Goal: Task Accomplishment & Management: Complete application form

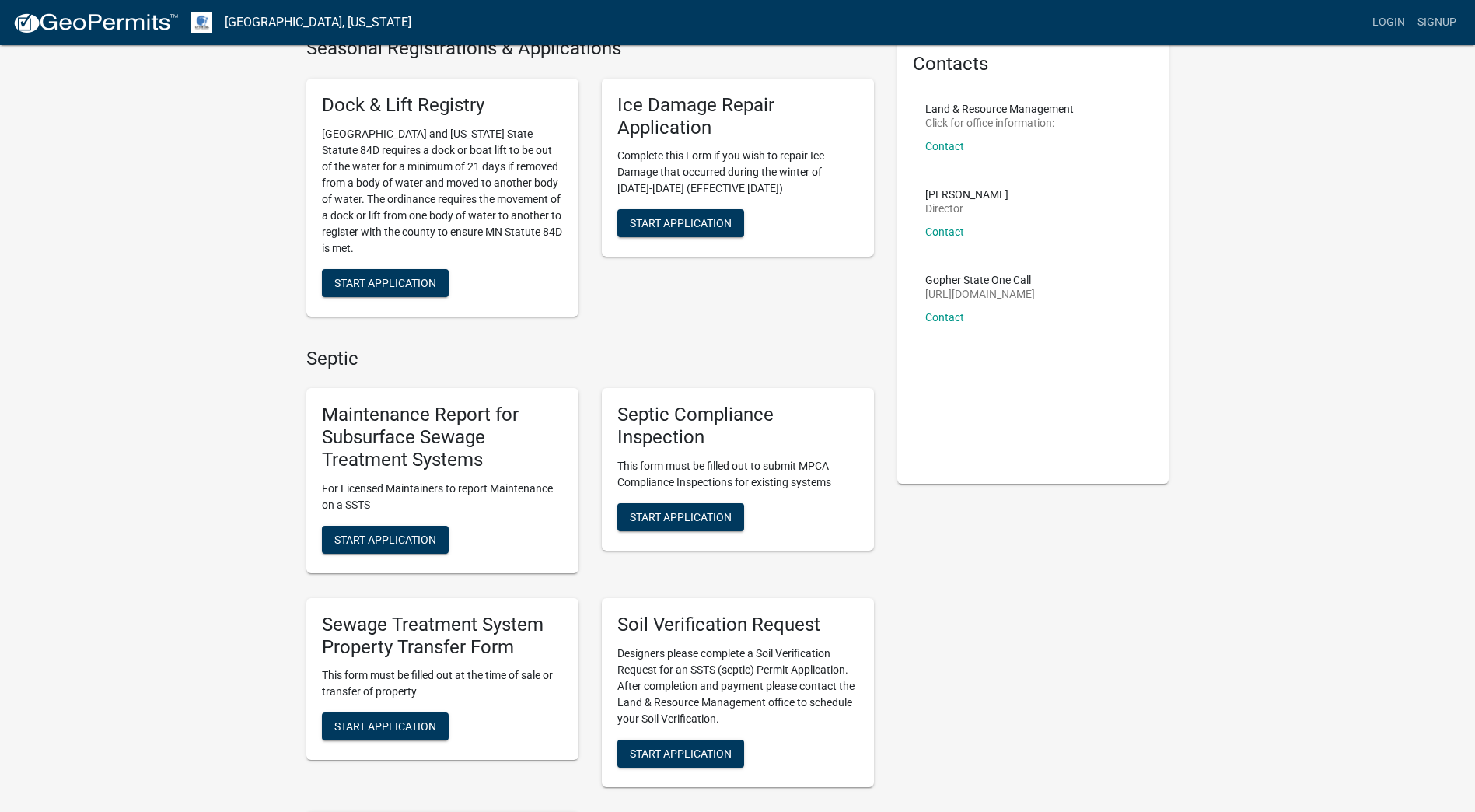
scroll to position [233, 0]
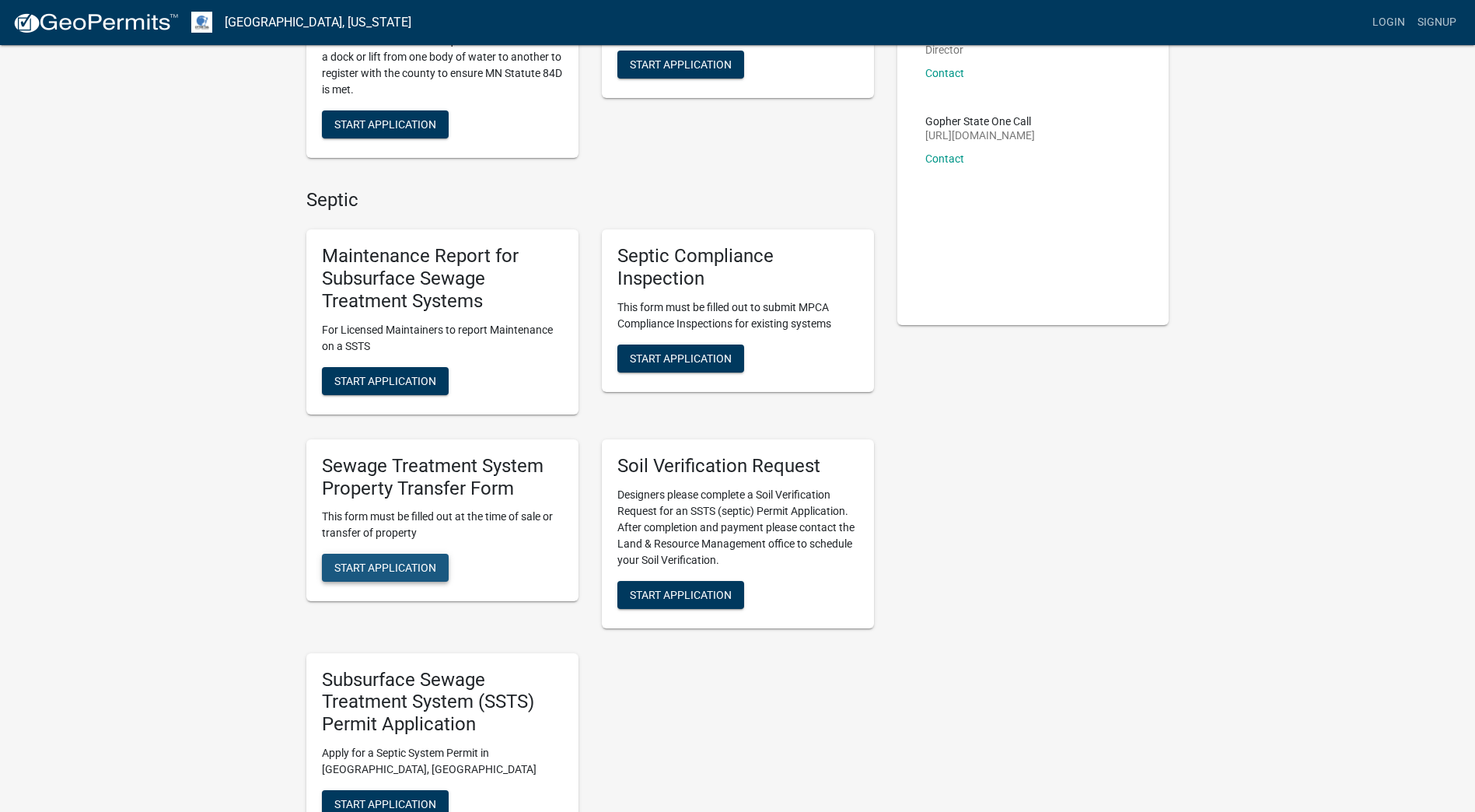
click at [383, 564] on span "Start Application" at bounding box center [385, 567] width 102 height 13
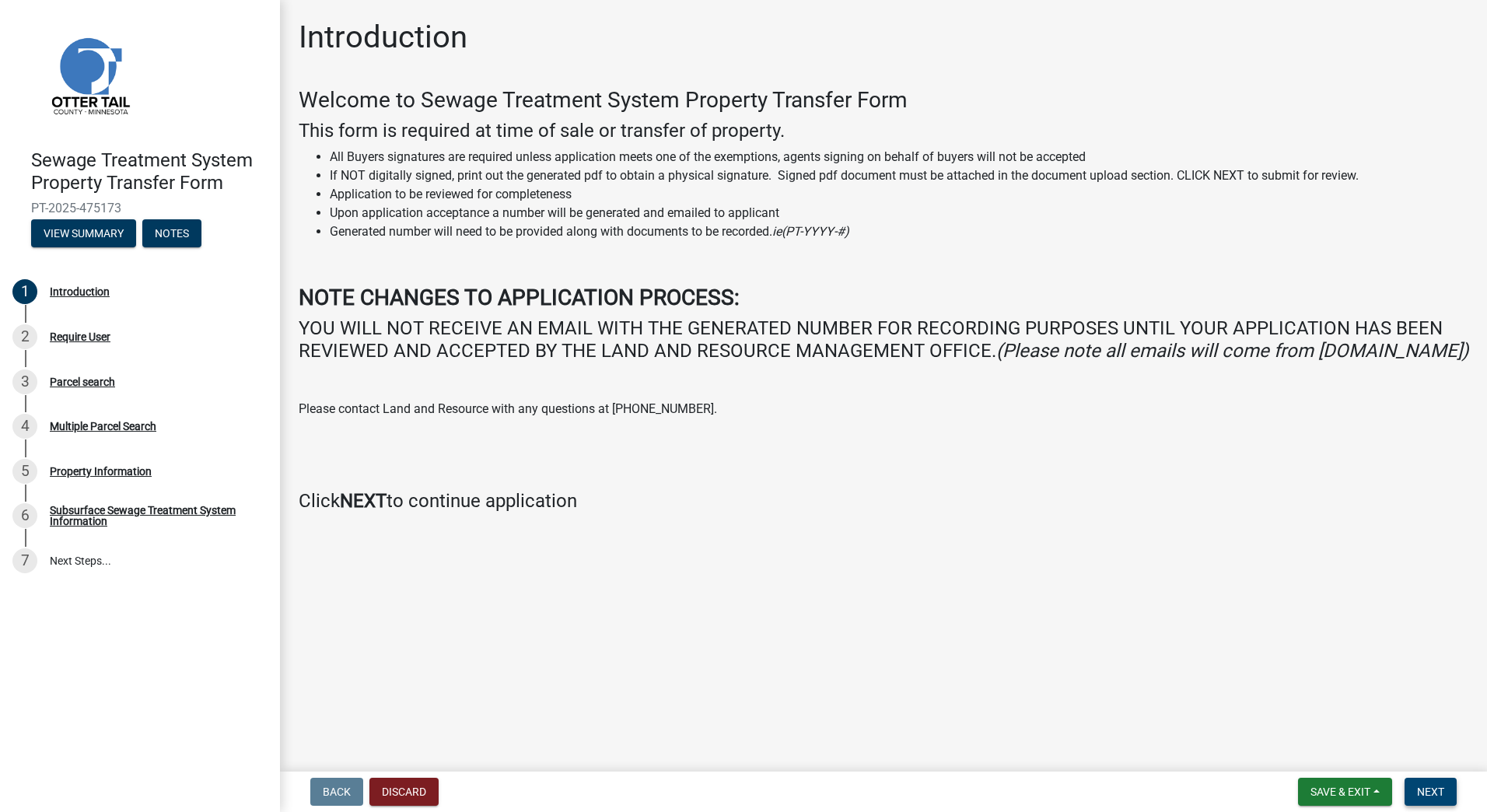
click at [1432, 793] on span "Next" at bounding box center [1431, 791] width 27 height 13
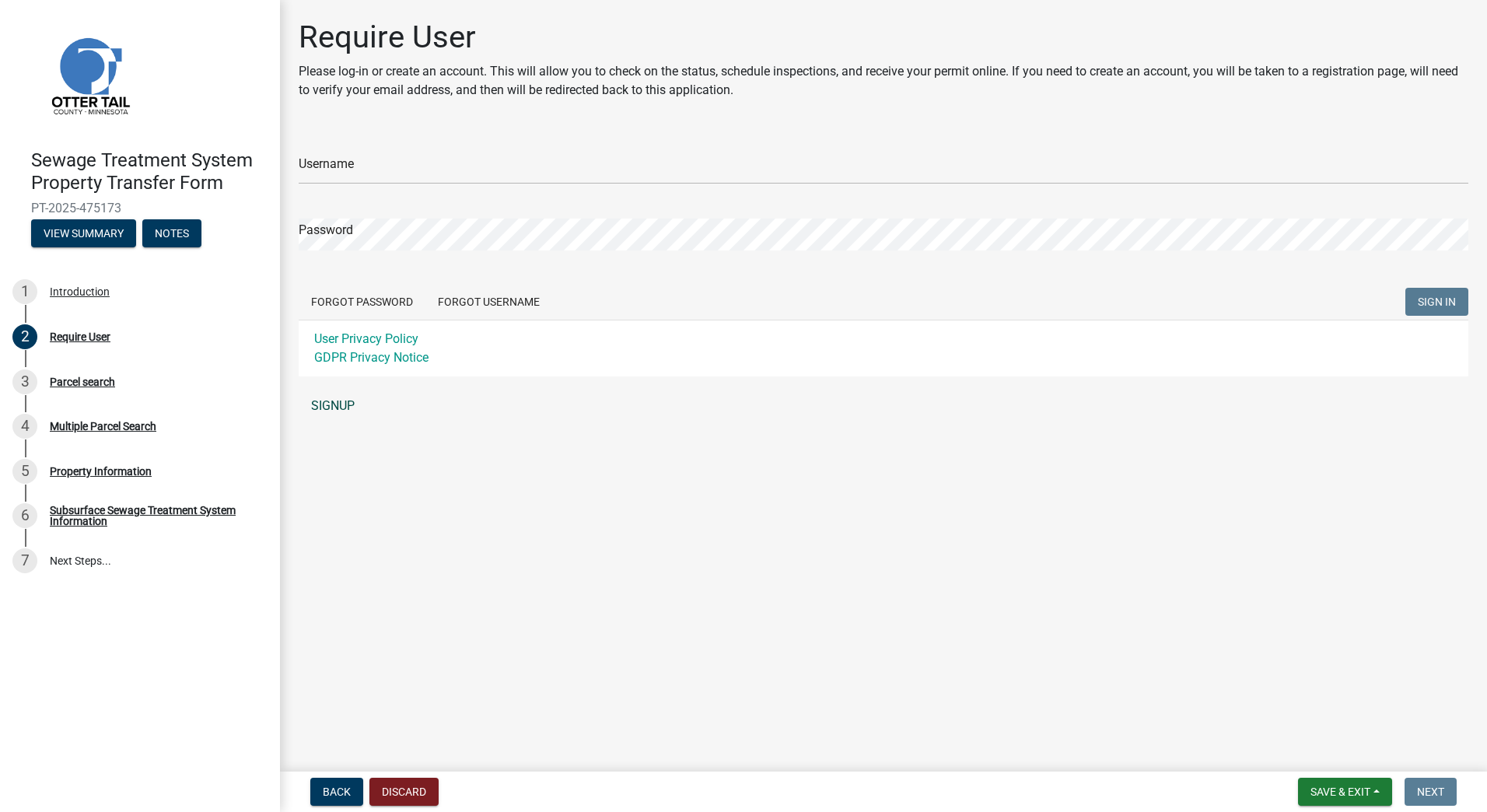
click at [339, 400] on link "SIGNUP" at bounding box center [883, 406] width 1169 height 31
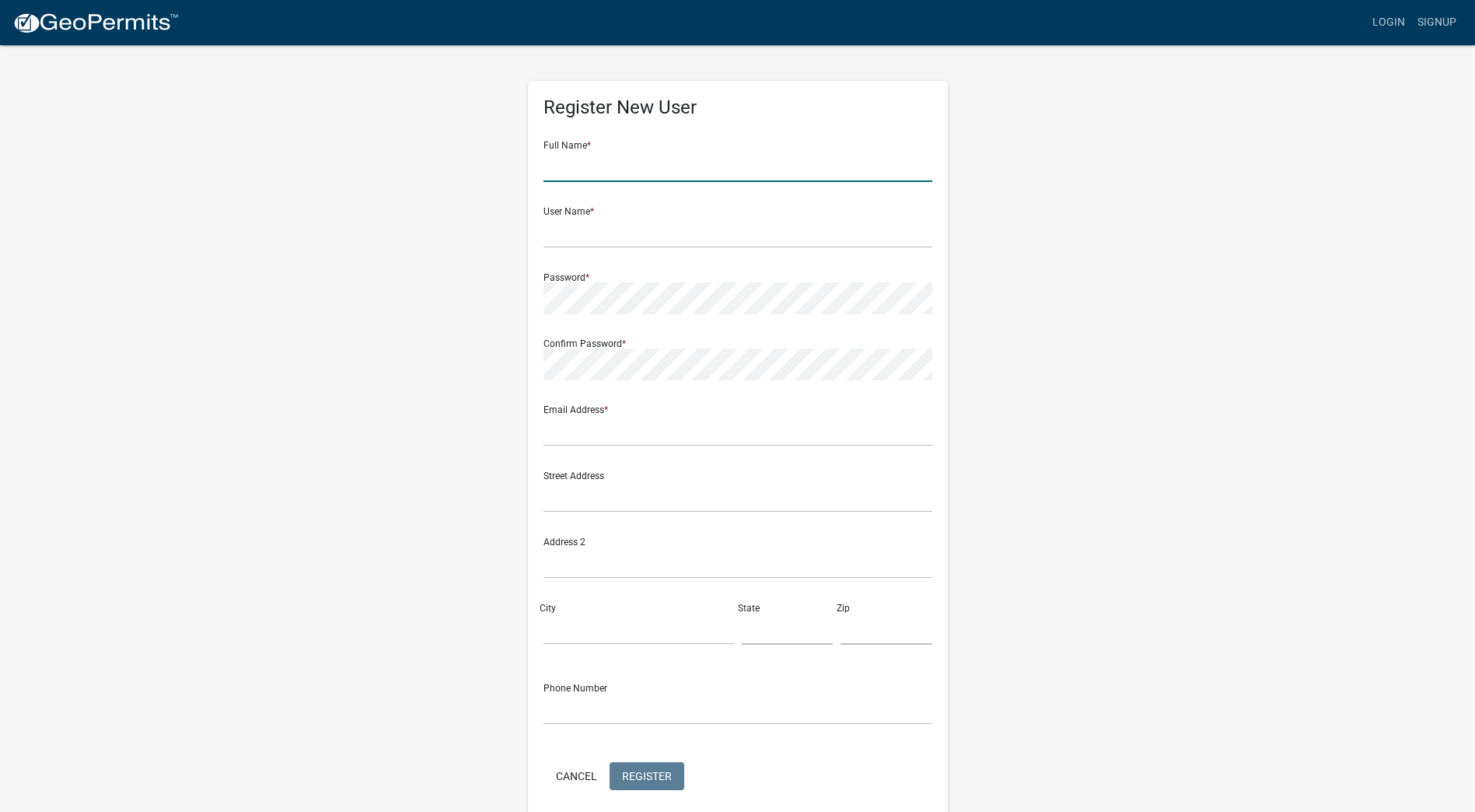
click at [589, 154] on input "text" at bounding box center [738, 166] width 388 height 32
type input "e"
click at [672, 169] on input "[PERSON_NAME]" at bounding box center [738, 166] width 388 height 32
type input "[PERSON_NAME]"
click at [688, 228] on input "text" at bounding box center [738, 231] width 388 height 32
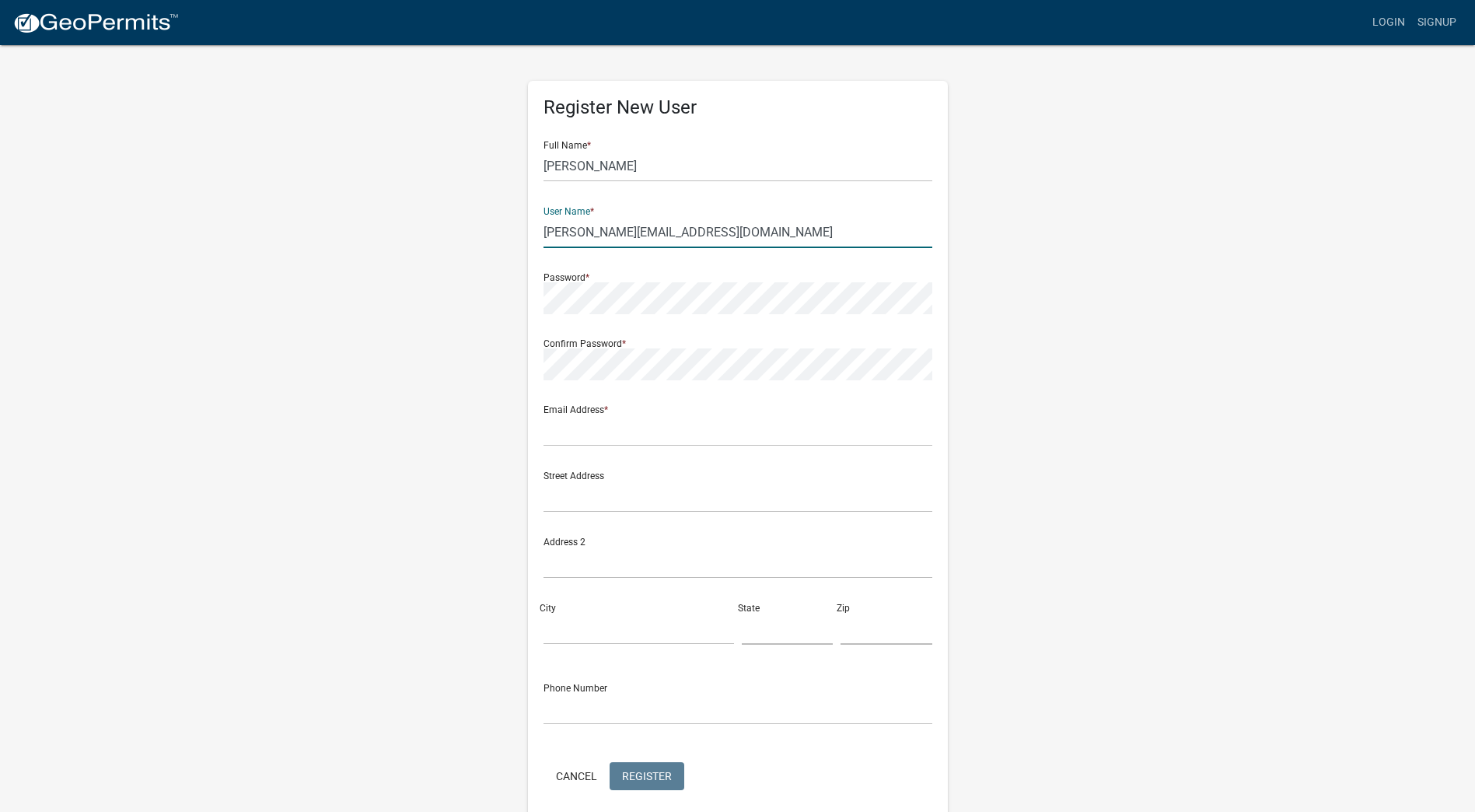
type input "[PERSON_NAME][EMAIL_ADDRESS][DOMAIN_NAME]"
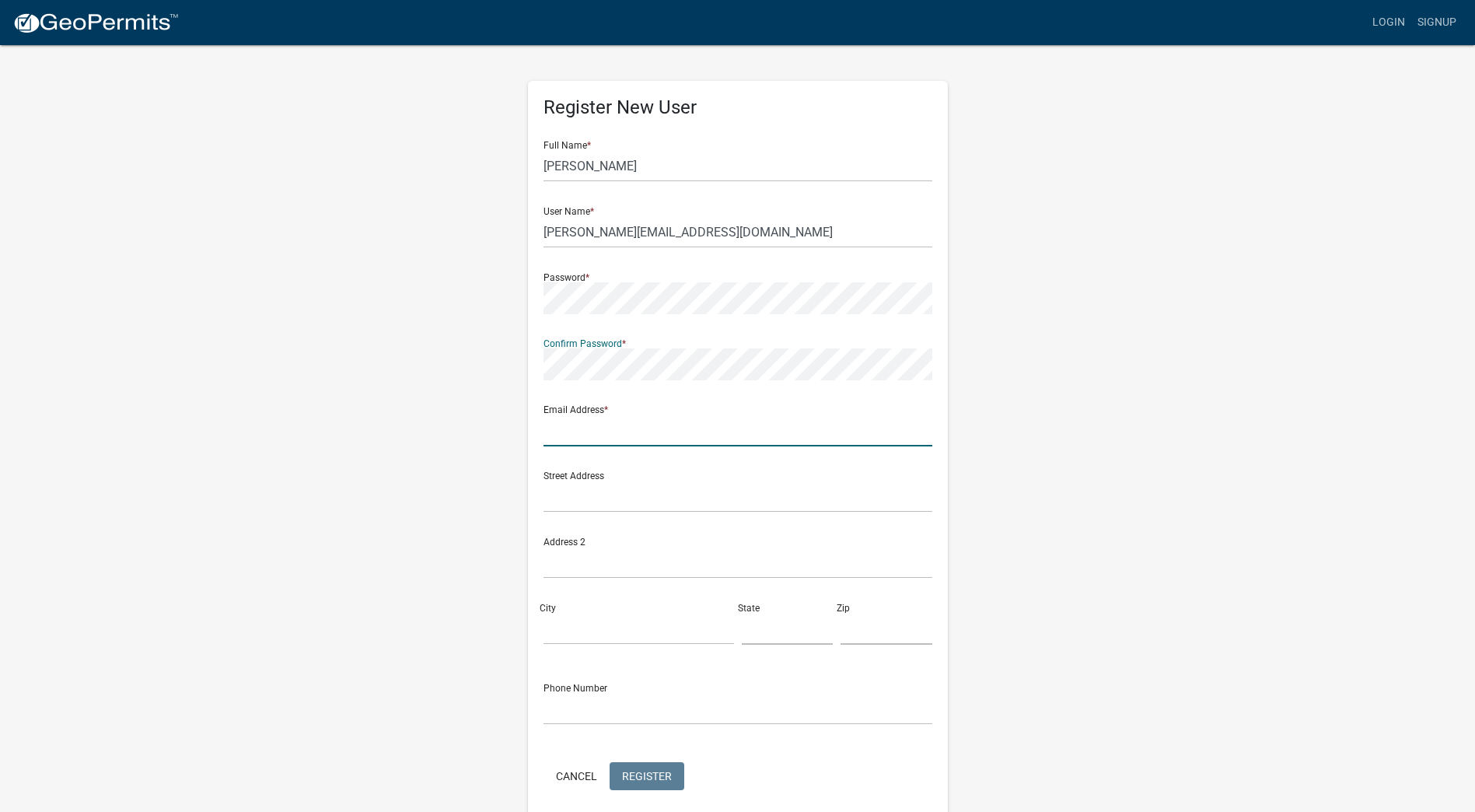
click at [704, 433] on input "text" at bounding box center [738, 431] width 388 height 32
type input "[PERSON_NAME][EMAIL_ADDRESS][DOMAIN_NAME]"
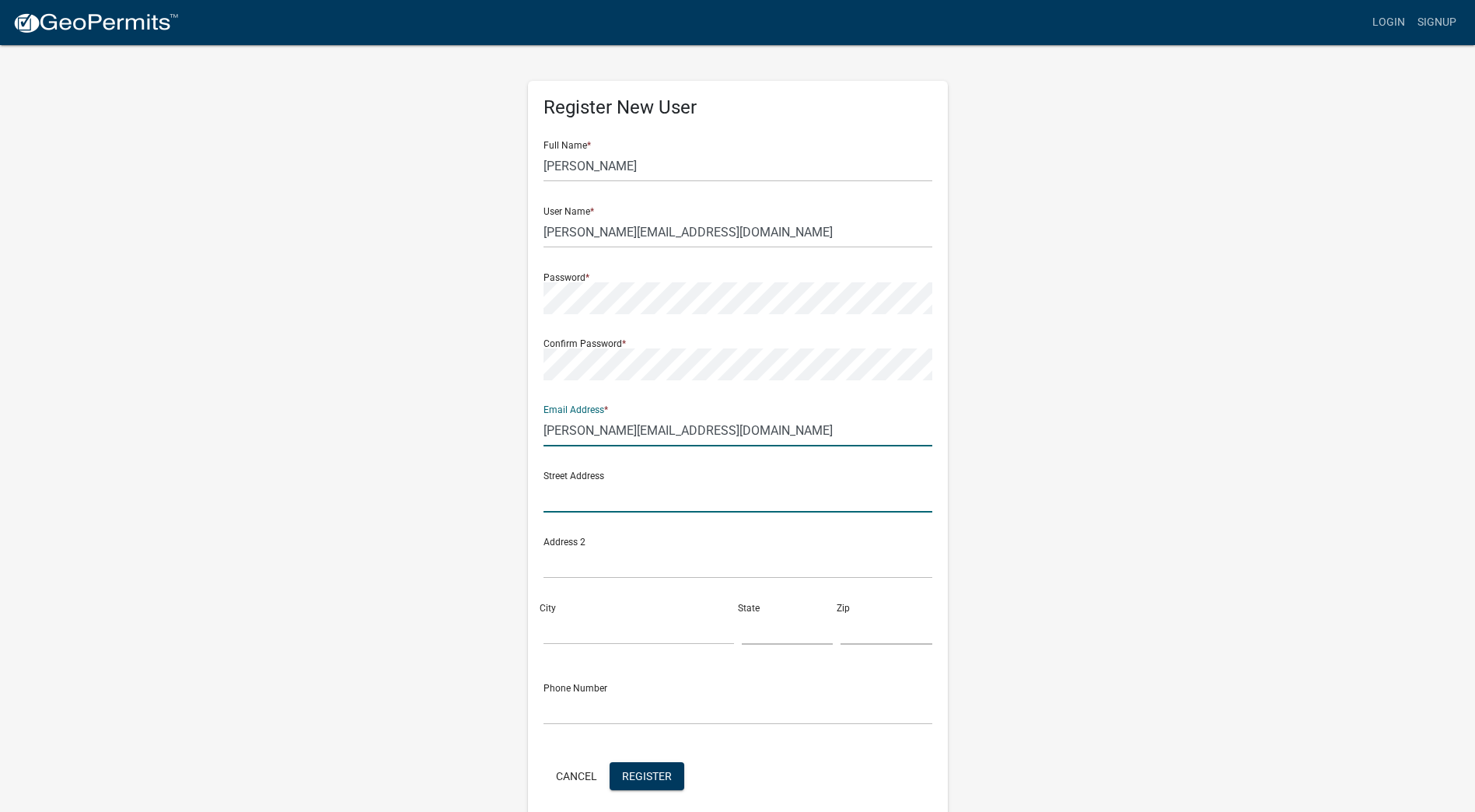
click at [679, 494] on input "text" at bounding box center [738, 496] width 388 height 32
type input "[STREET_ADDRESS]"
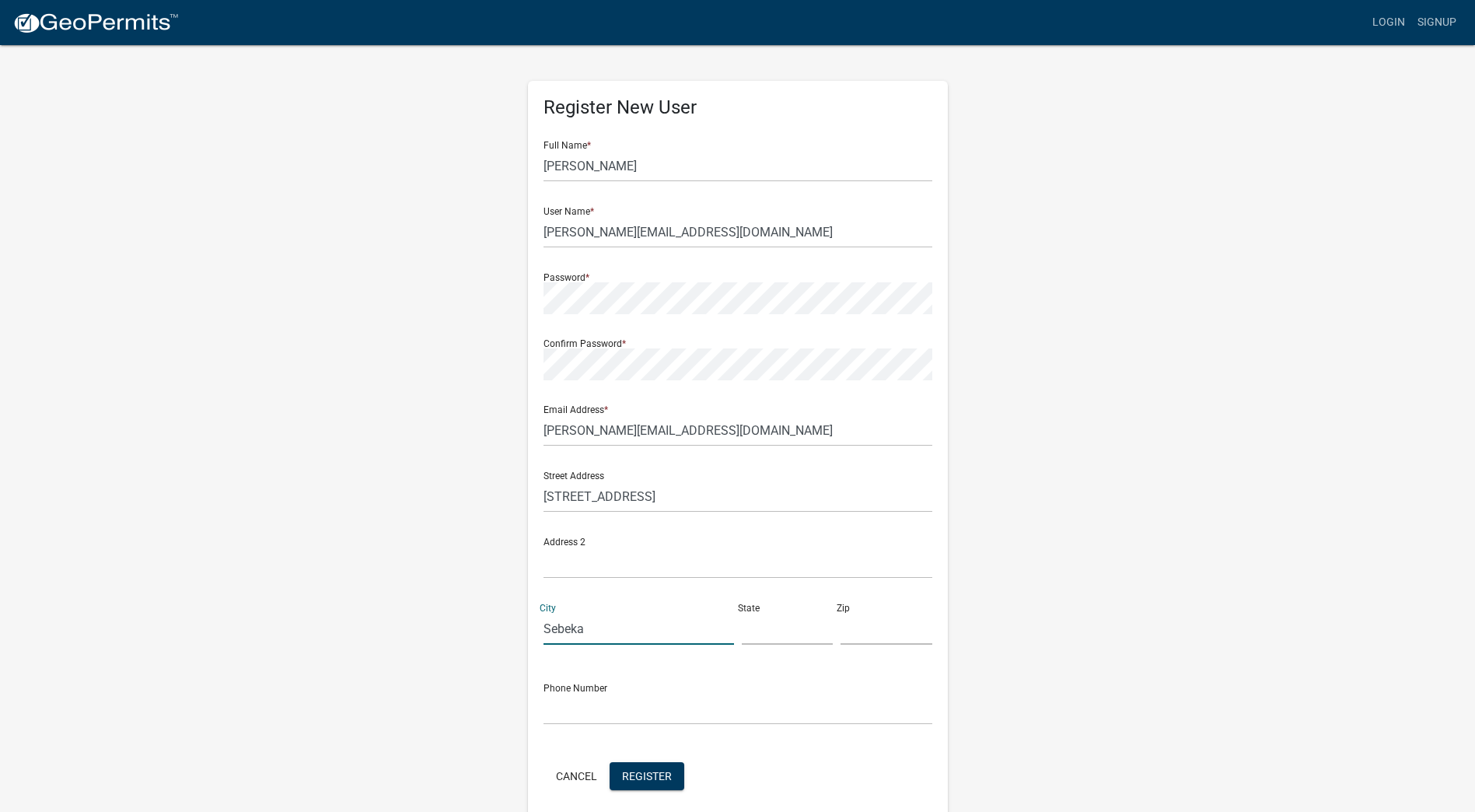
type input "Sebeka"
type input "m"
type input "MN"
type input "56477"
click at [612, 711] on input "text" at bounding box center [738, 708] width 388 height 32
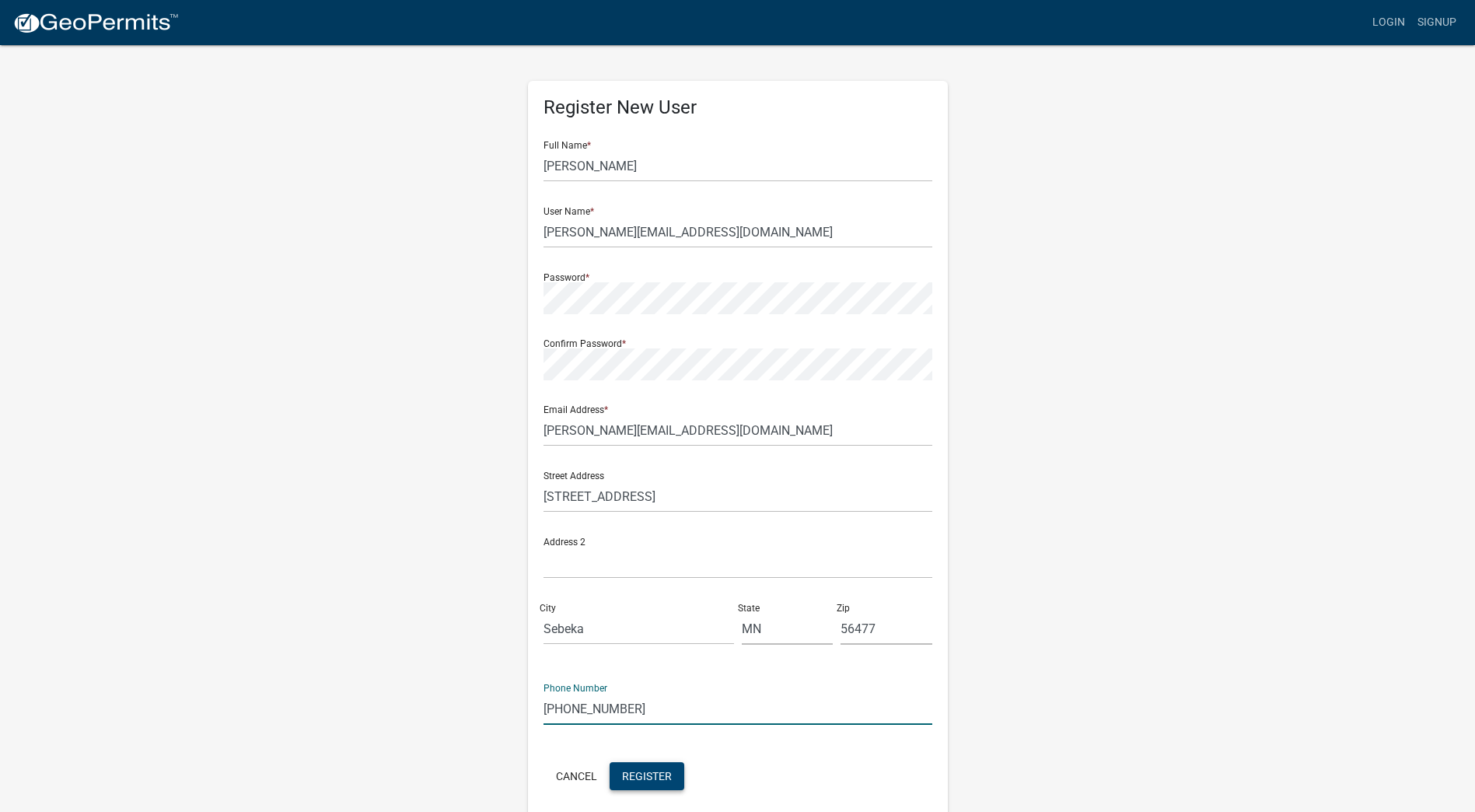
type input "[PHONE_NUMBER]"
click at [637, 782] on span "Register" at bounding box center [646, 775] width 50 height 13
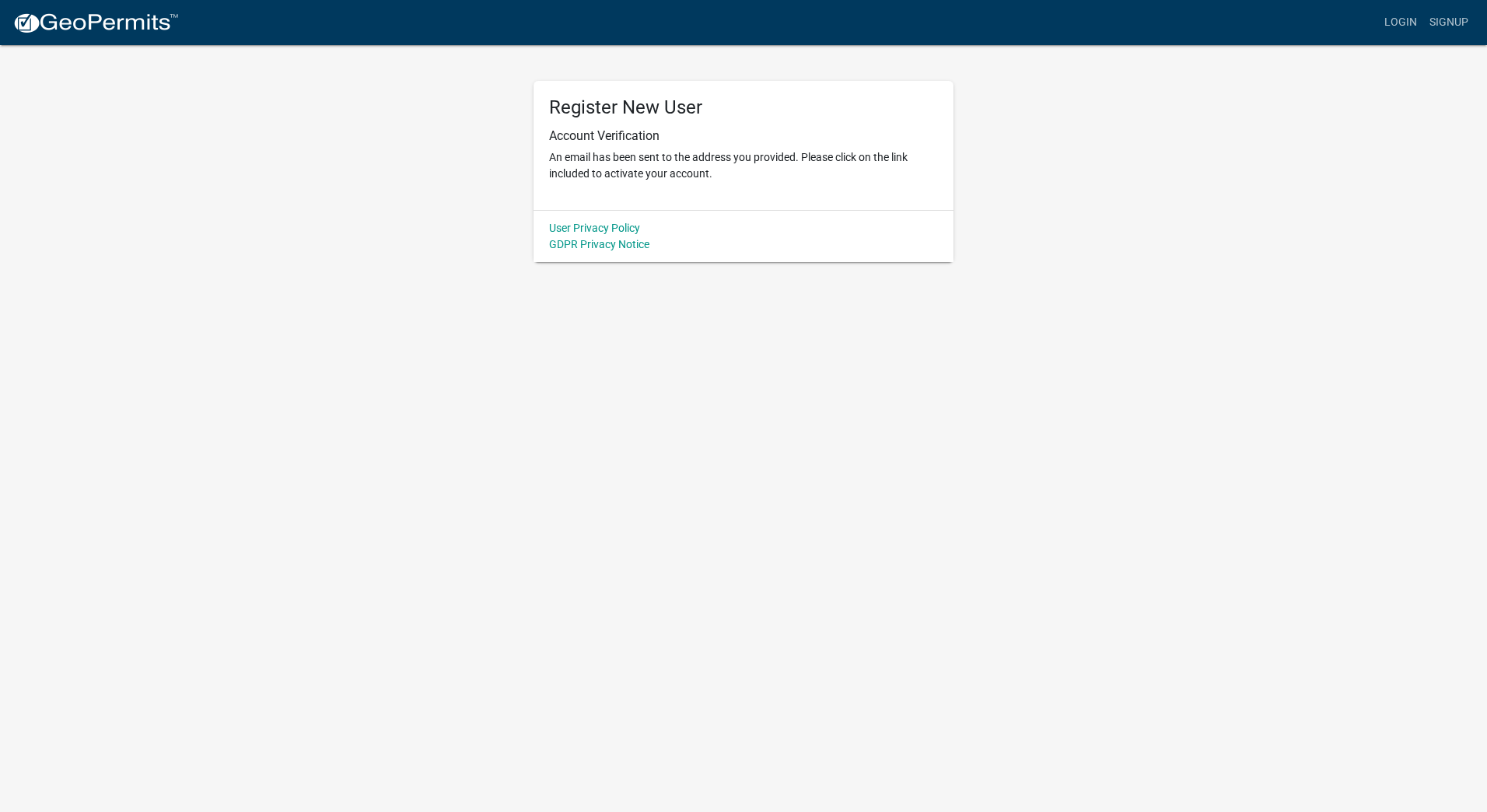
click at [717, 152] on p "An email has been sent to the address you provided. Please click on the link in…" at bounding box center [744, 165] width 388 height 32
click at [1391, 25] on link "Login" at bounding box center [1401, 23] width 45 height 29
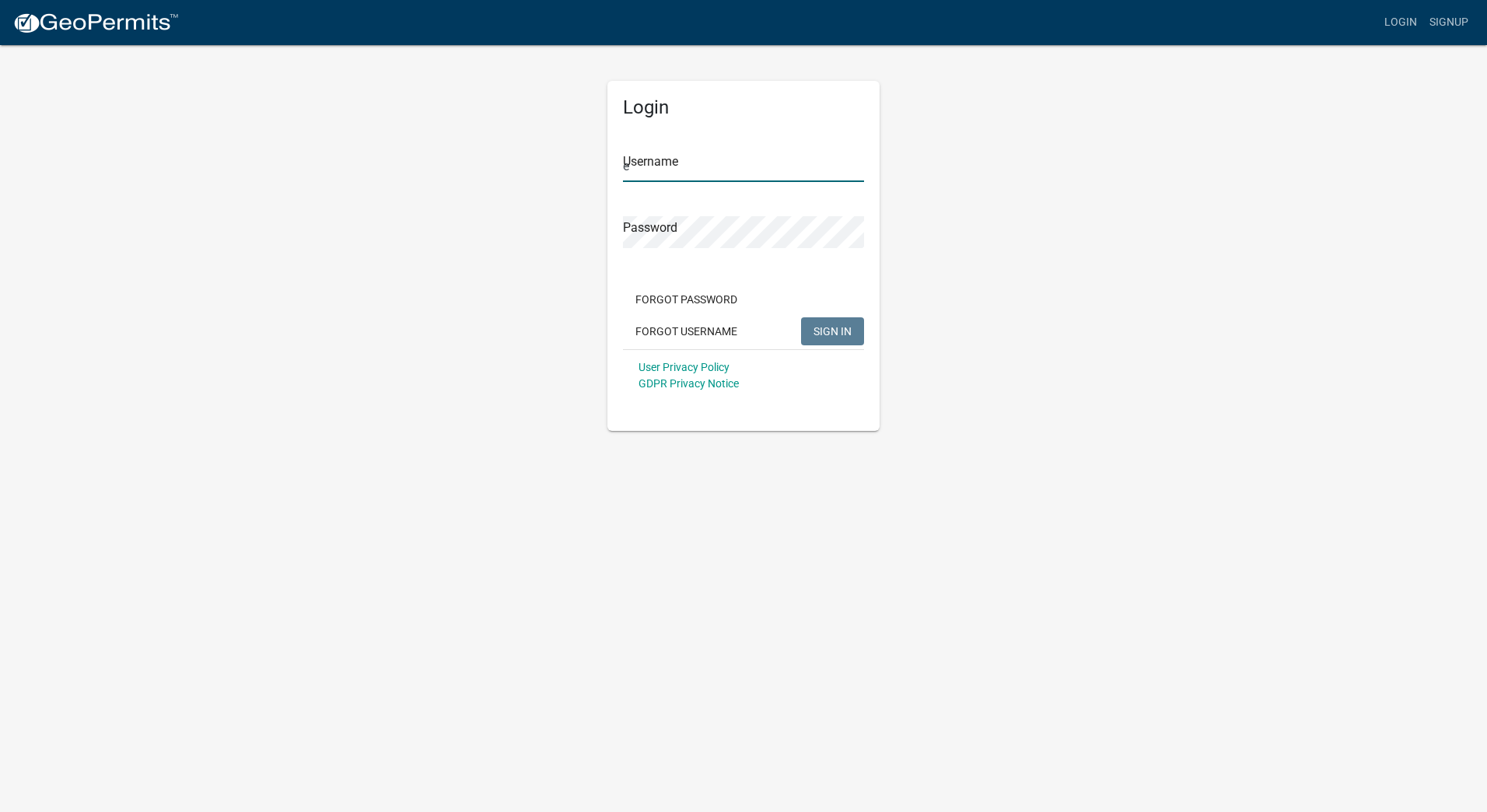
click at [794, 168] on input "e" at bounding box center [744, 166] width 241 height 32
type input "[PERSON_NAME][EMAIL_ADDRESS][DOMAIN_NAME]"
click at [841, 336] on span "SIGN IN" at bounding box center [832, 330] width 38 height 13
